Goal: Transaction & Acquisition: Purchase product/service

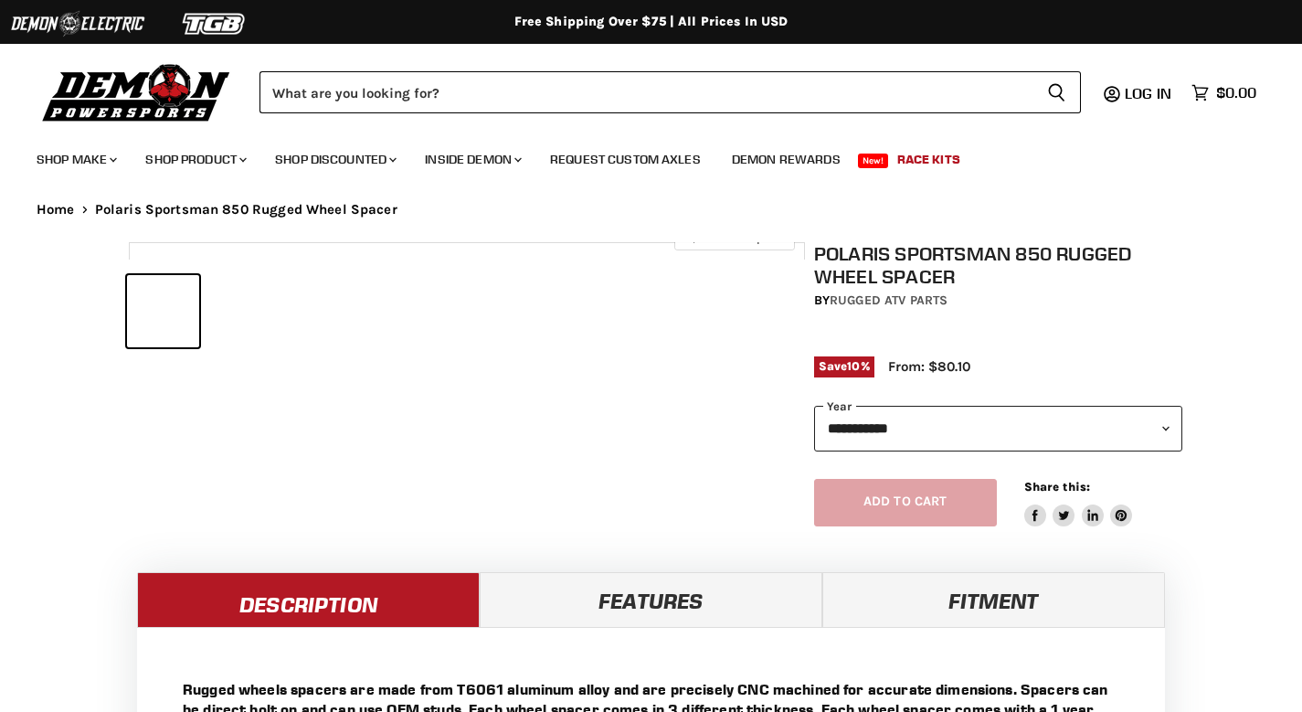
select select "******"
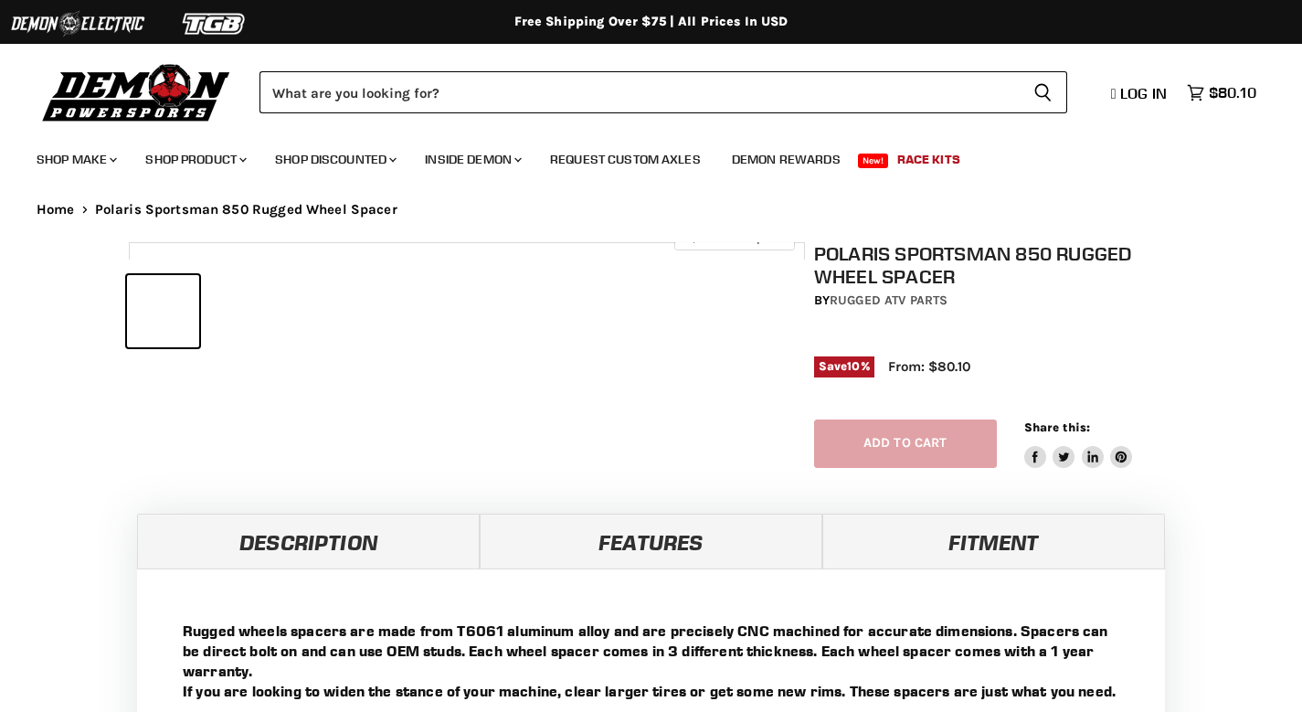
select select "******"
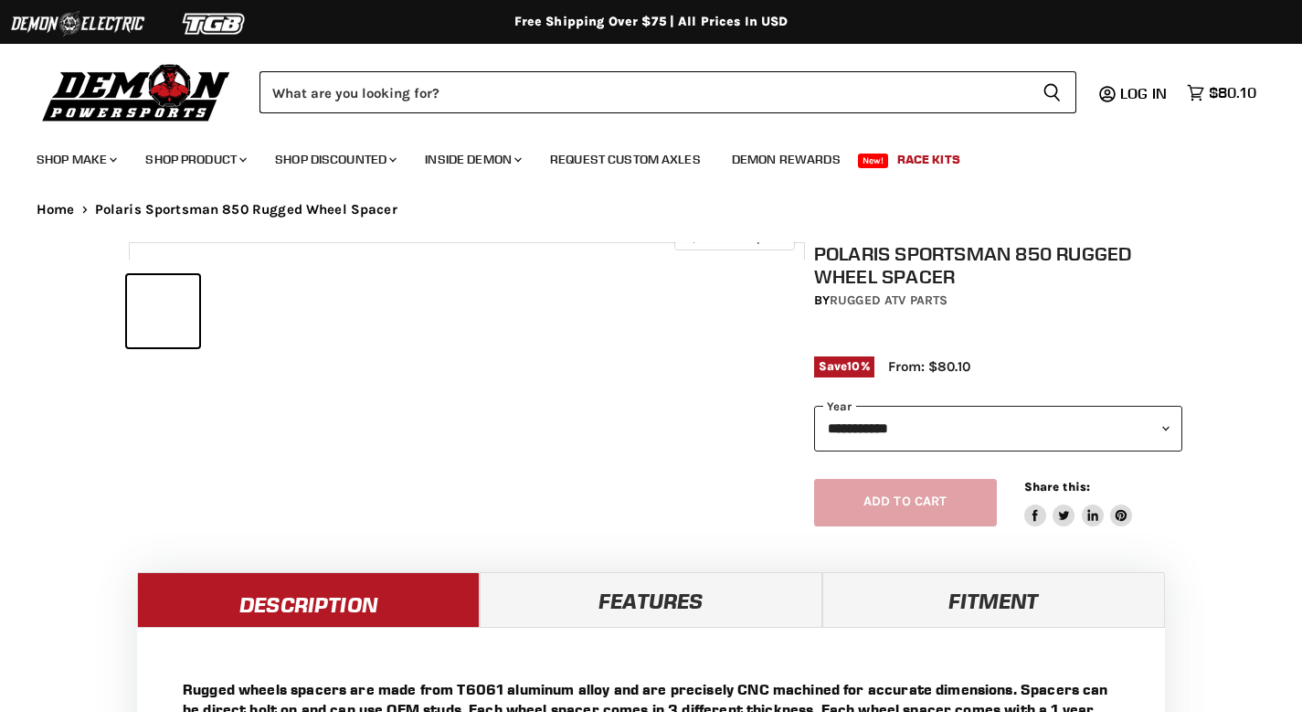
select select "******"
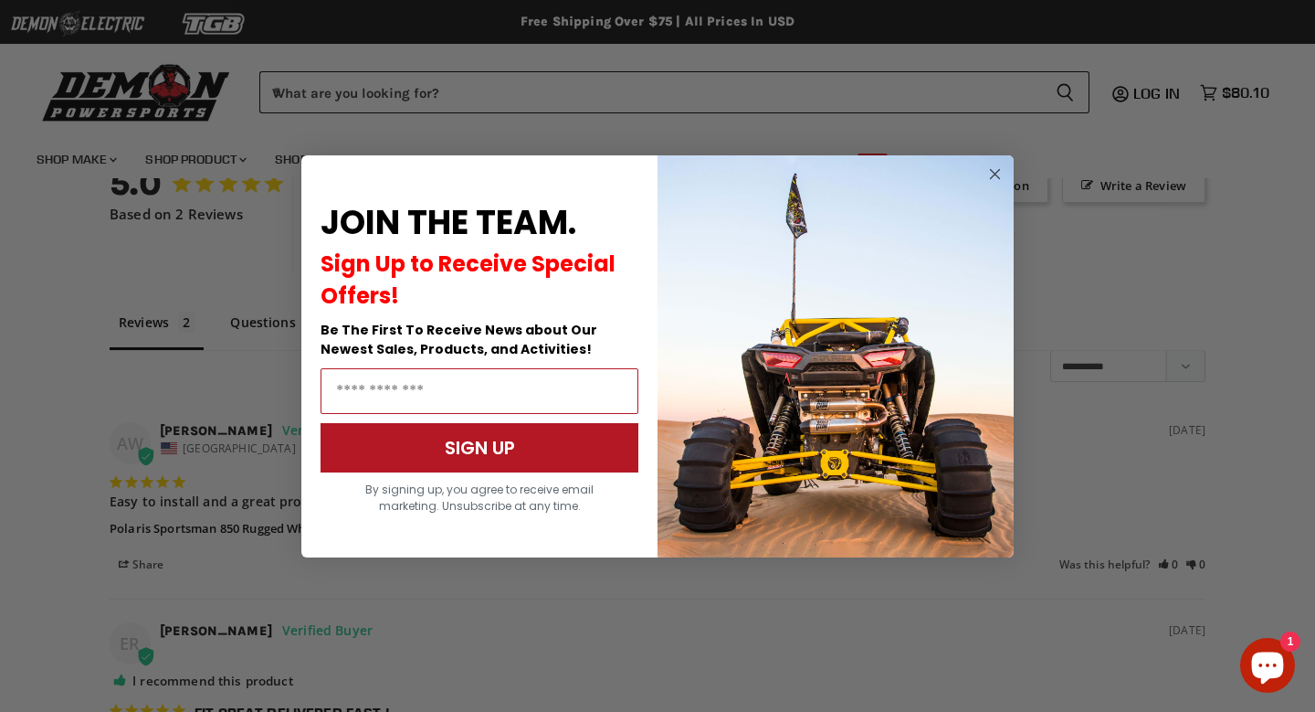
scroll to position [1387, 0]
